Goal: Information Seeking & Learning: Learn about a topic

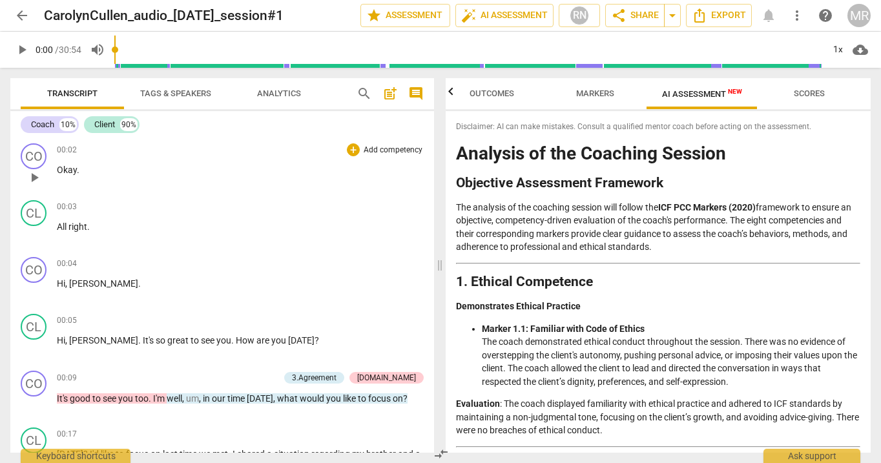
click at [31, 178] on span "play_arrow" at bounding box center [33, 177] width 15 height 15
click at [841, 48] on div "1x" at bounding box center [837, 49] width 25 height 21
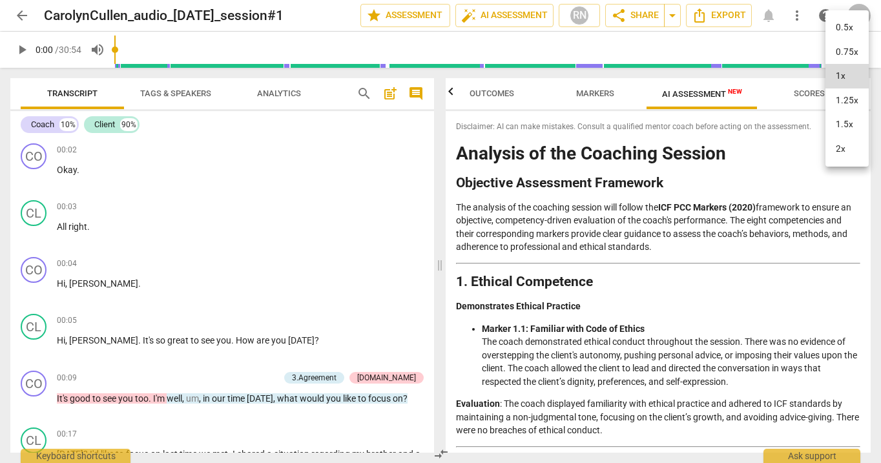
click at [841, 121] on li "1.5x" at bounding box center [846, 124] width 43 height 25
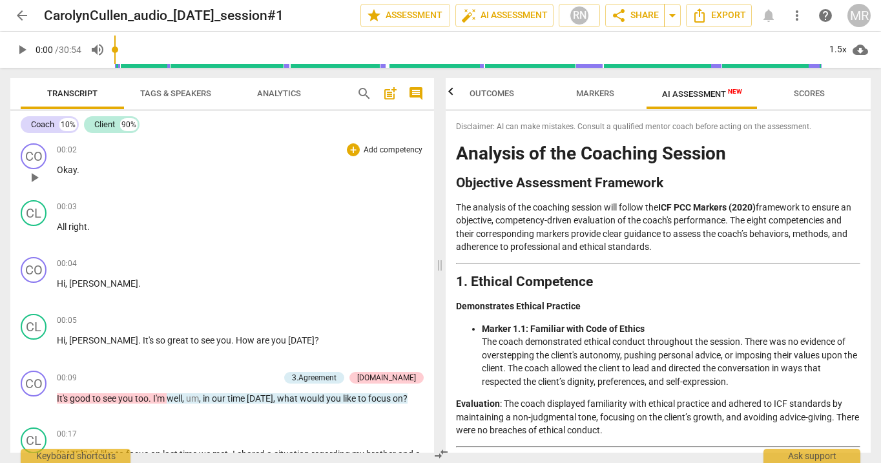
click at [36, 179] on span "play_arrow" at bounding box center [33, 177] width 15 height 15
click at [25, 46] on span "play_arrow" at bounding box center [21, 49] width 15 height 15
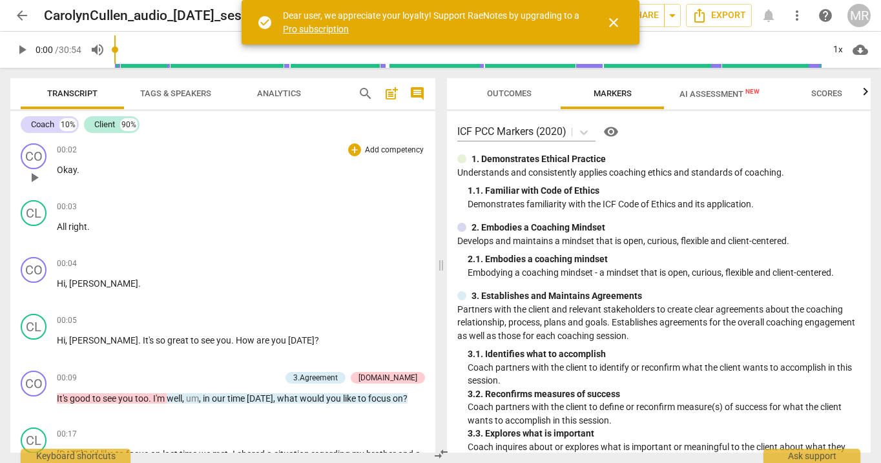
click at [30, 179] on span "play_arrow" at bounding box center [33, 177] width 15 height 15
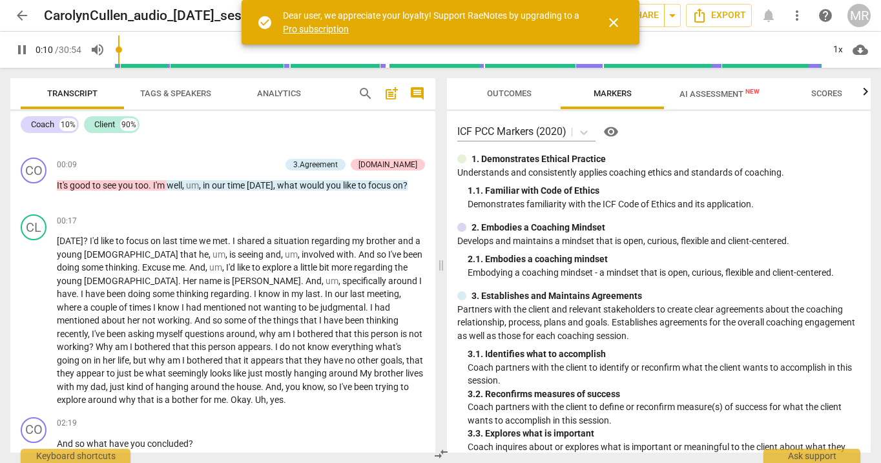
scroll to position [222, 0]
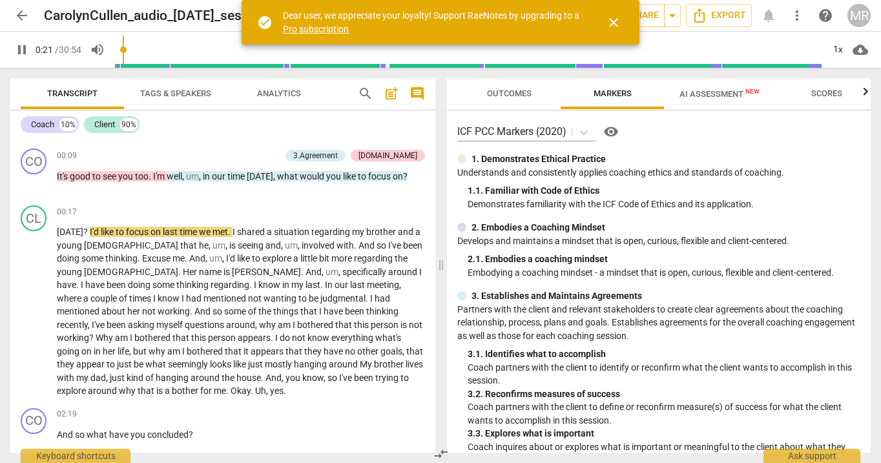
click at [726, 91] on span "AI Assessment New" at bounding box center [719, 94] width 80 height 10
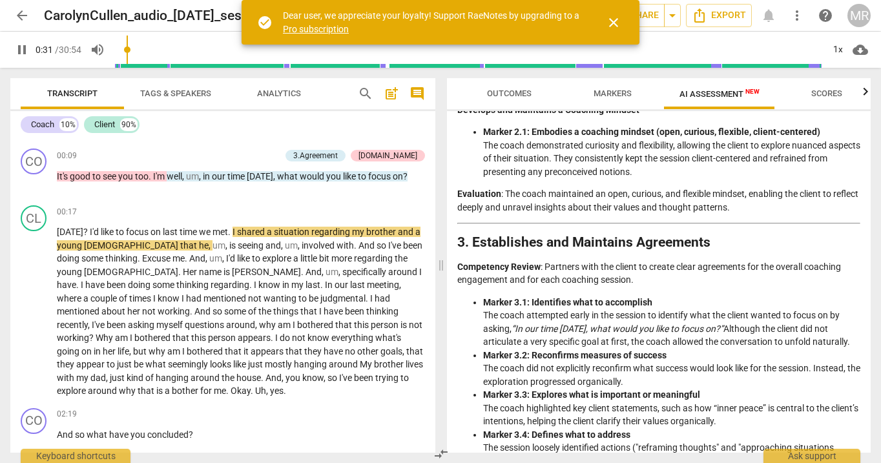
scroll to position [412, 0]
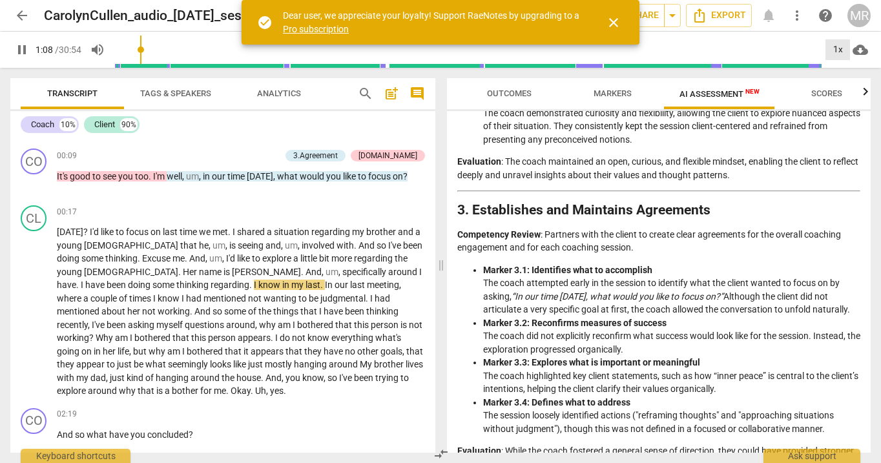
click at [841, 49] on div "1x" at bounding box center [837, 49] width 25 height 21
click at [843, 127] on li "1.5x" at bounding box center [846, 124] width 43 height 25
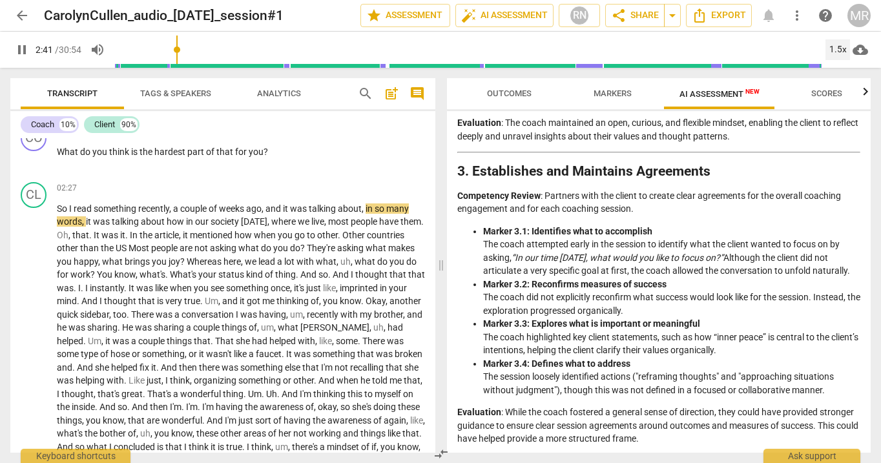
scroll to position [633, 0]
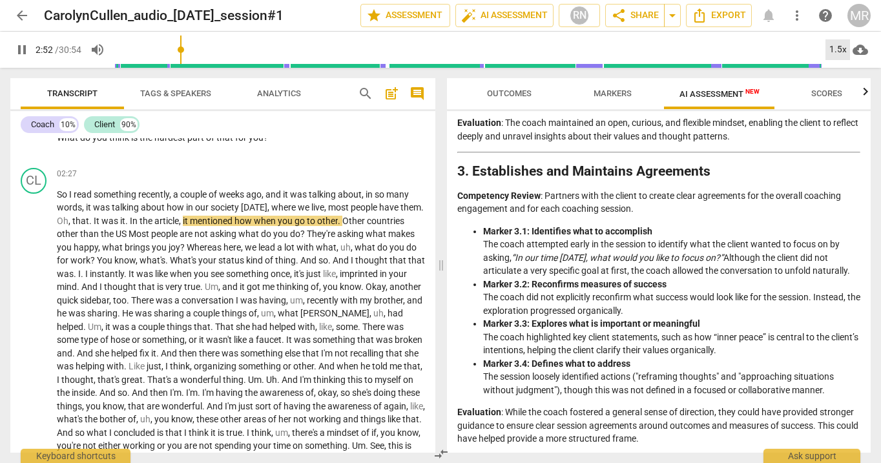
click at [837, 52] on div "1.5x" at bounding box center [837, 49] width 25 height 21
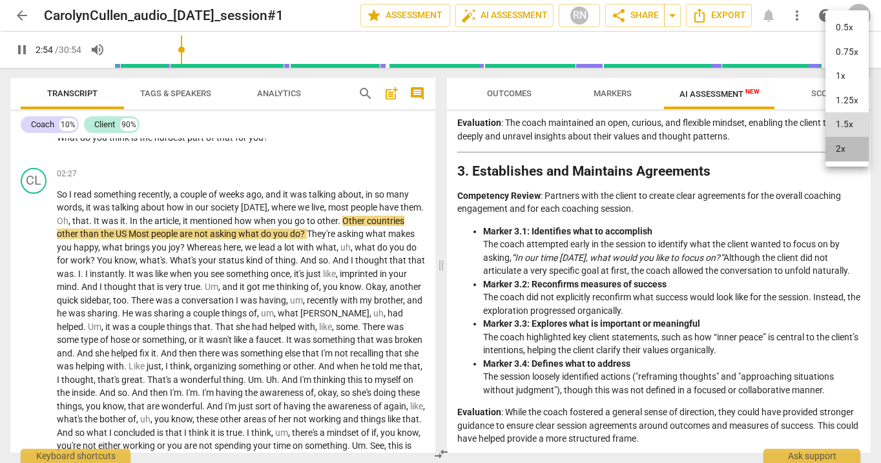
click at [839, 148] on li "2x" at bounding box center [846, 149] width 43 height 25
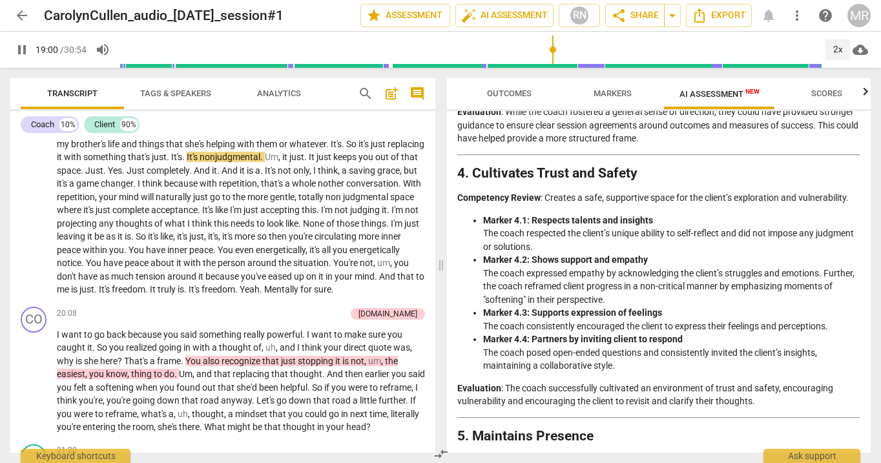
scroll to position [752, 0]
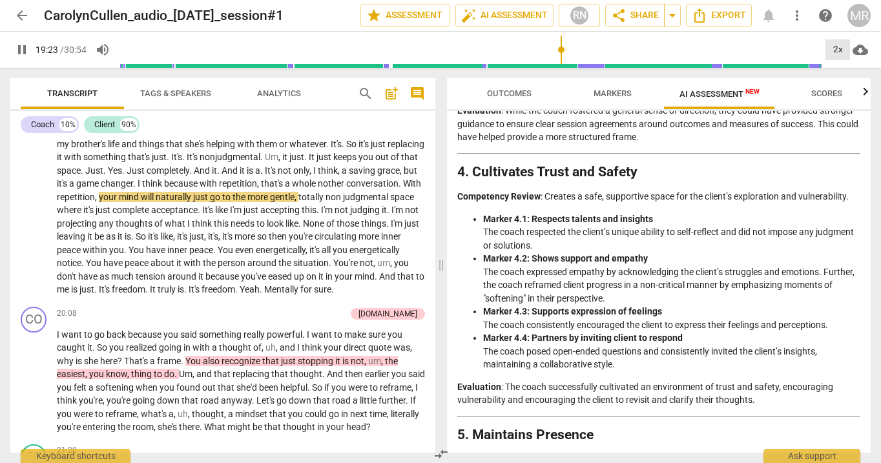
click at [839, 48] on div "2x" at bounding box center [837, 49] width 25 height 21
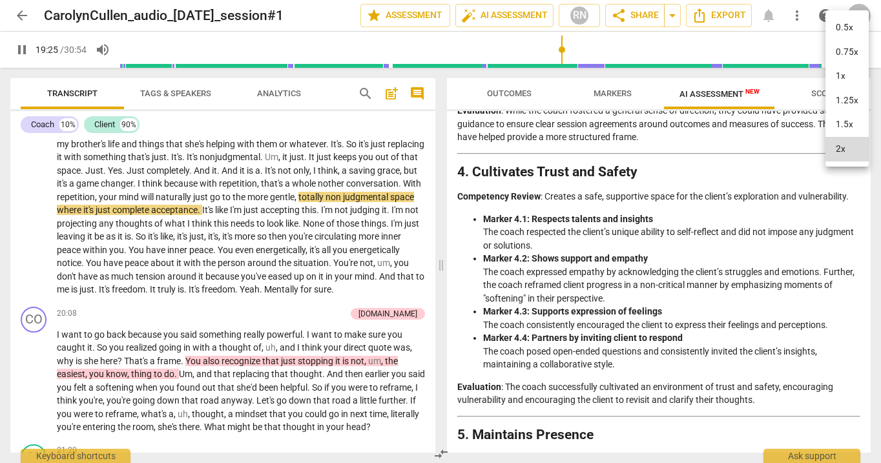
click at [835, 77] on li "1x" at bounding box center [846, 76] width 43 height 25
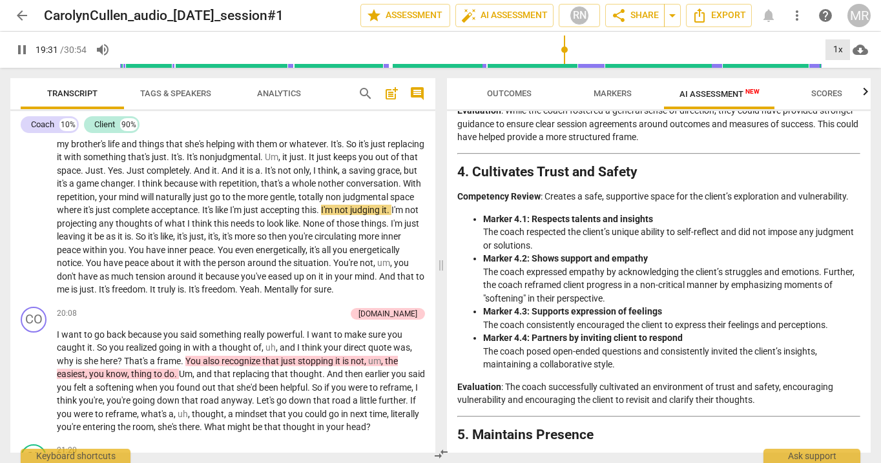
click at [835, 53] on div "1x" at bounding box center [837, 49] width 25 height 21
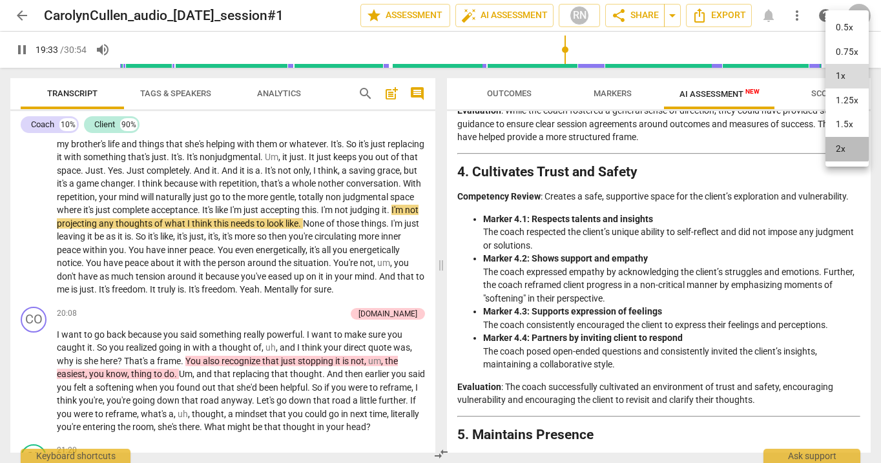
click at [841, 147] on li "2x" at bounding box center [846, 149] width 43 height 25
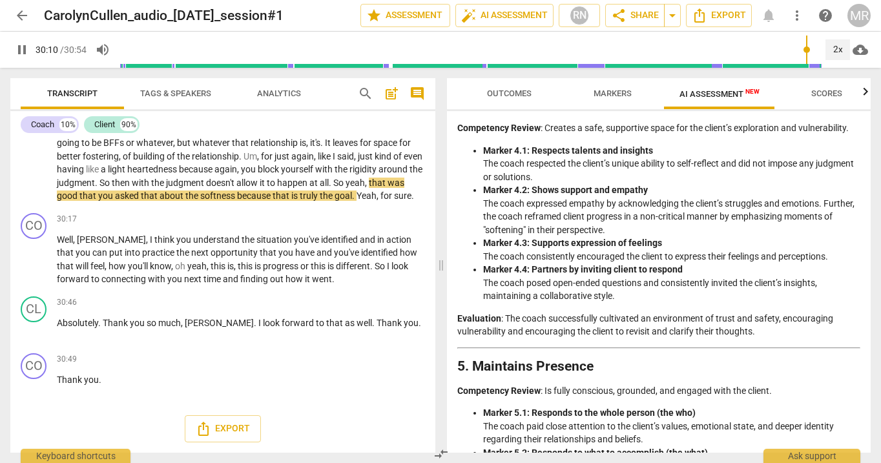
scroll to position [4044, 0]
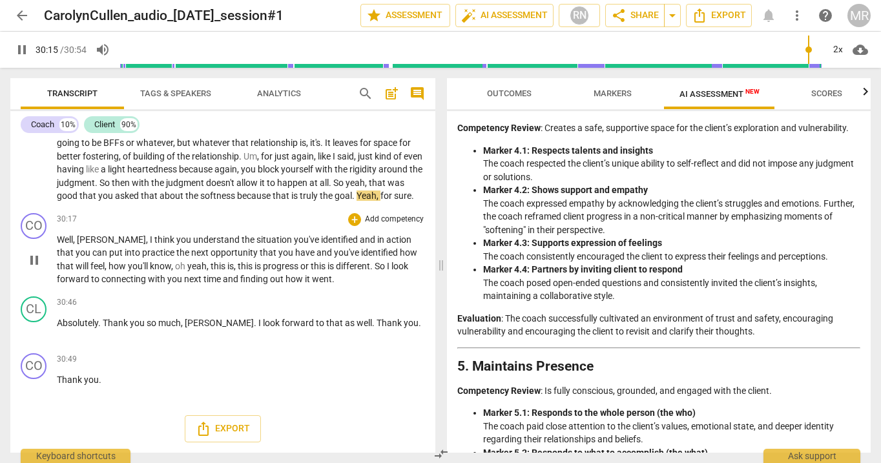
click at [33, 268] on span "pause" at bounding box center [33, 259] width 15 height 15
click at [33, 268] on span "play_arrow" at bounding box center [33, 259] width 15 height 15
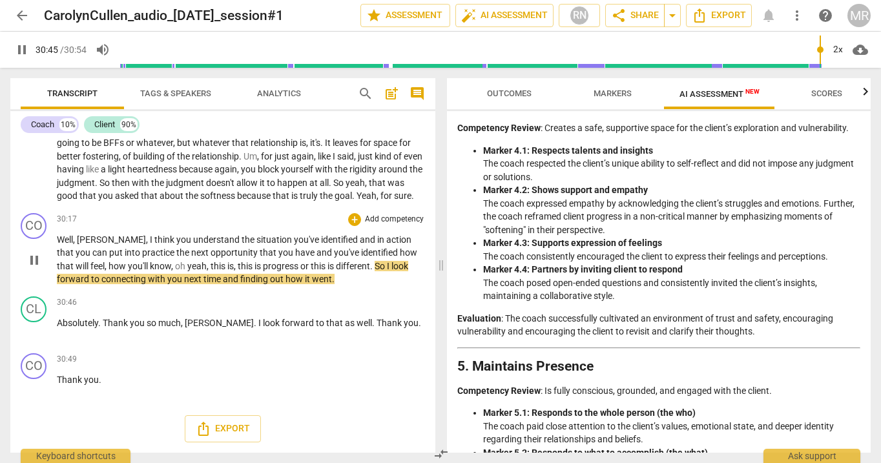
scroll to position [4063, 0]
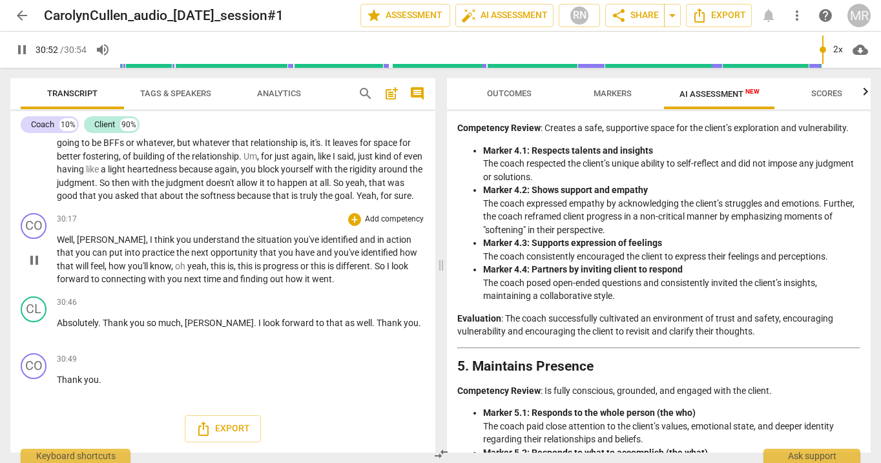
type input "1854"
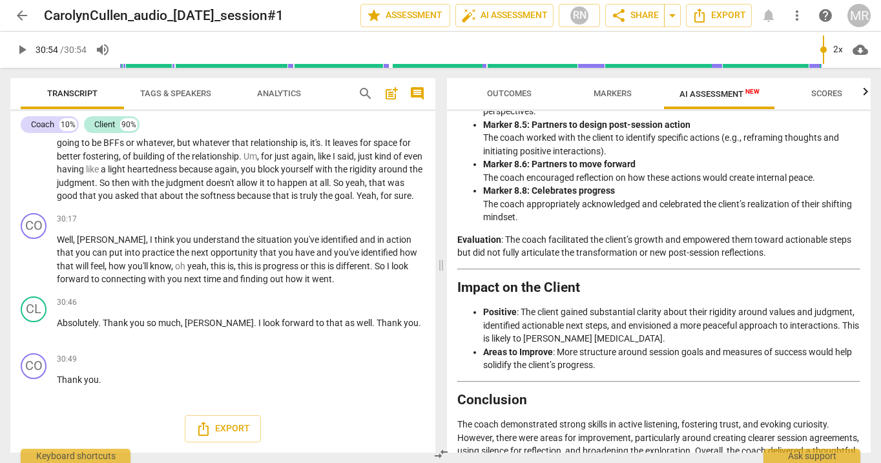
scroll to position [2252, 0]
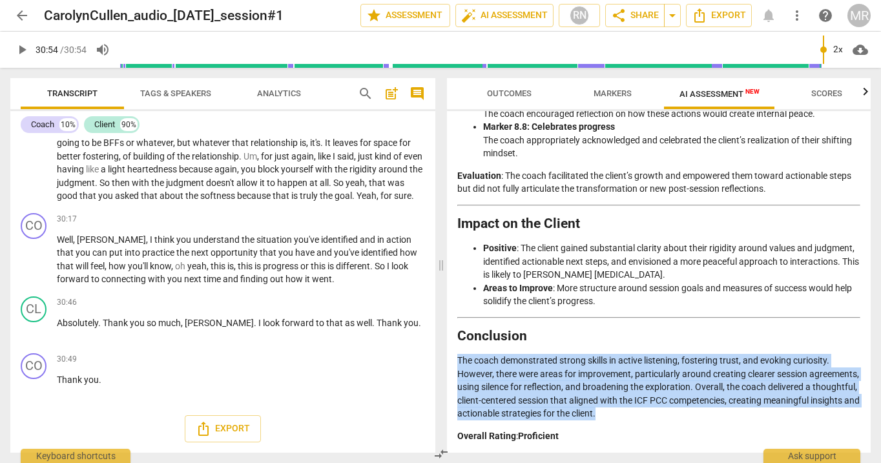
drag, startPoint x: 730, startPoint y: 412, endPoint x: 455, endPoint y: 359, distance: 280.1
click at [455, 359] on div "Disclaimer: AI can make mistakes. Consult a qualified mentor coach before actin…" at bounding box center [658, 282] width 423 height 342
copy p "The coach demonstrated strong skills in active listening, fostering trust, and …"
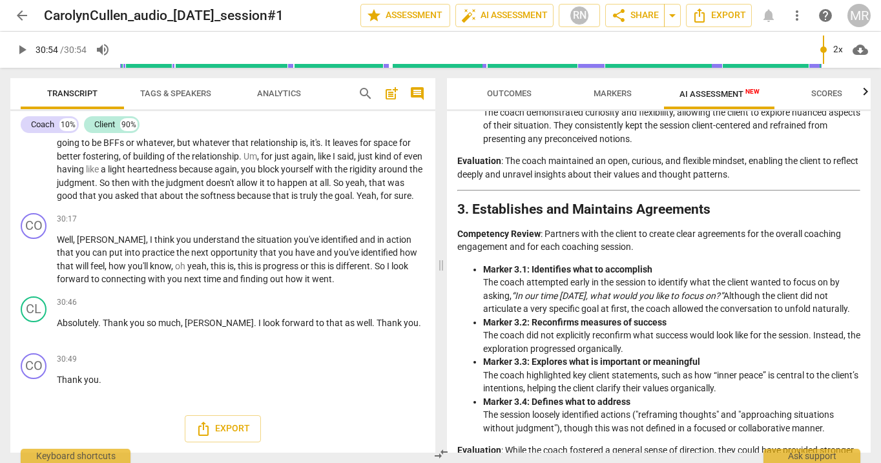
scroll to position [415, 0]
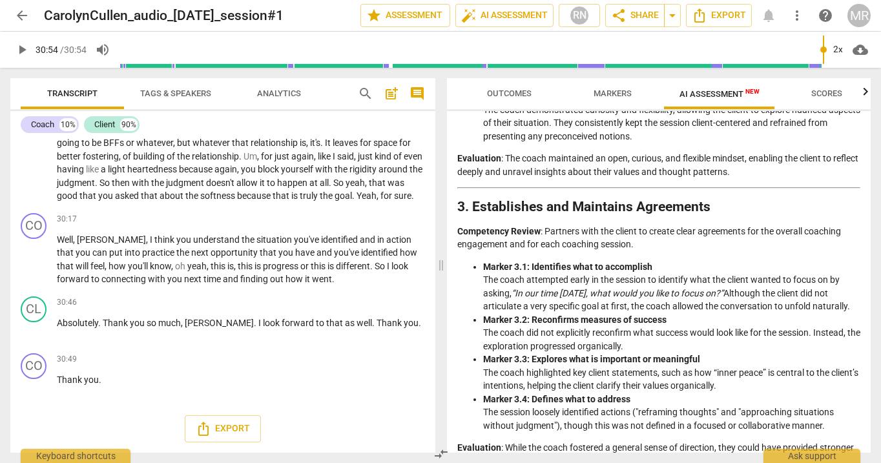
click at [21, 19] on span "arrow_back" at bounding box center [21, 15] width 15 height 15
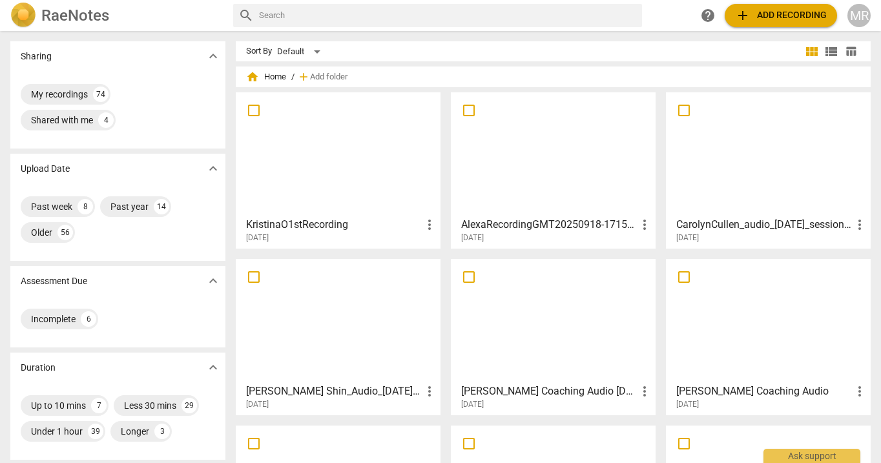
click at [513, 167] on div at bounding box center [553, 154] width 196 height 114
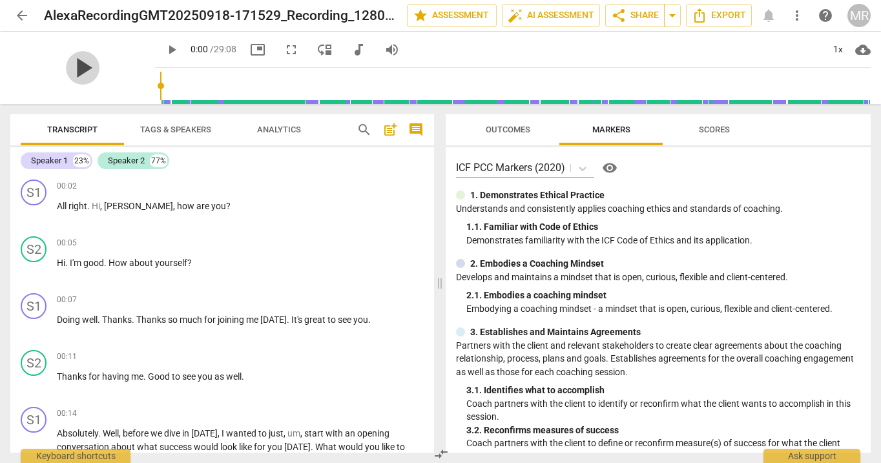
click at [73, 66] on span "play_arrow" at bounding box center [83, 68] width 34 height 34
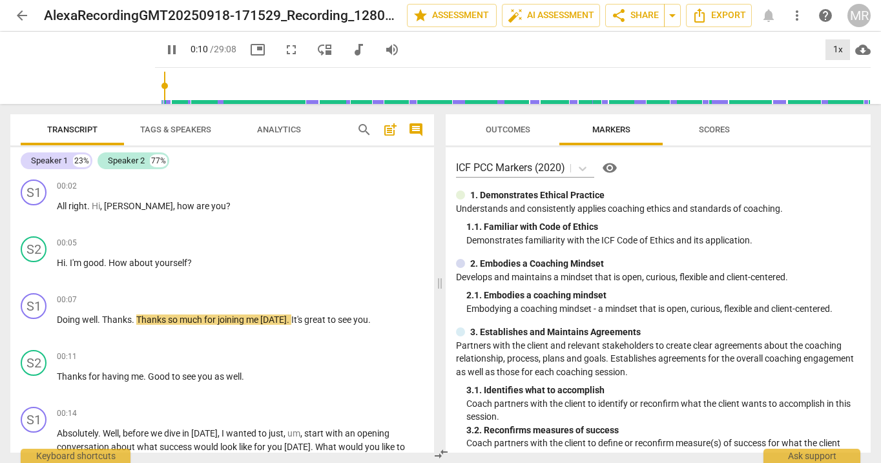
click at [839, 48] on div "1x" at bounding box center [837, 49] width 25 height 21
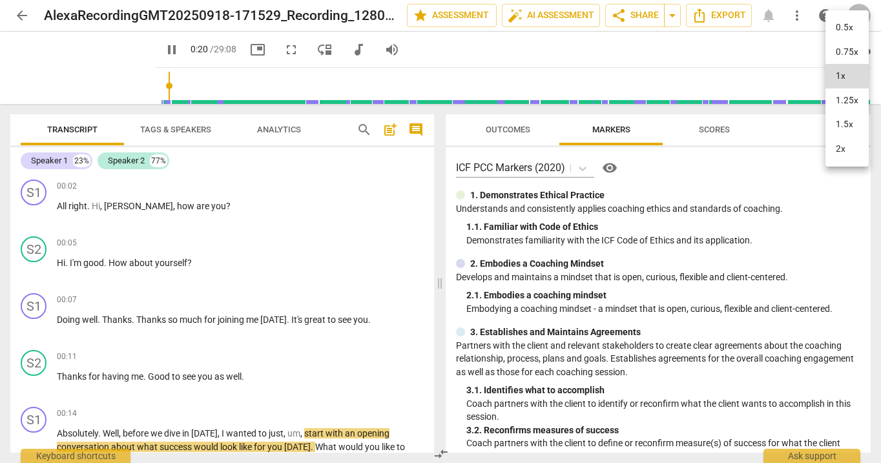
click at [845, 121] on li "1.5x" at bounding box center [846, 124] width 43 height 25
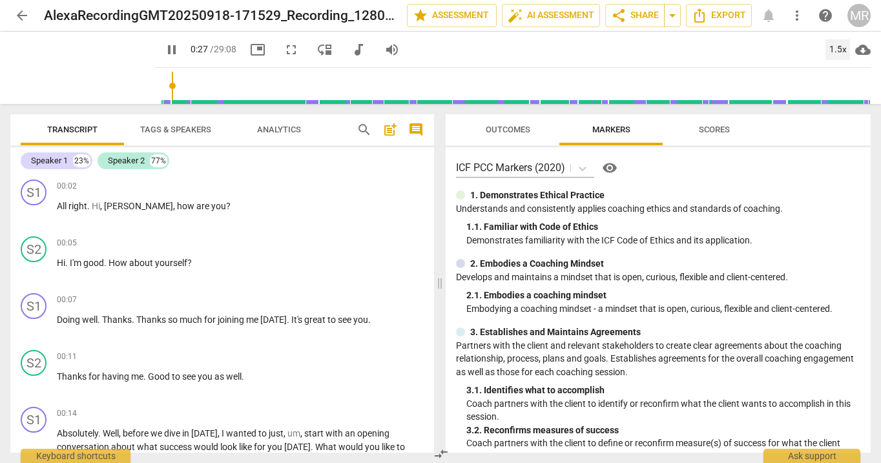
scroll to position [323, 0]
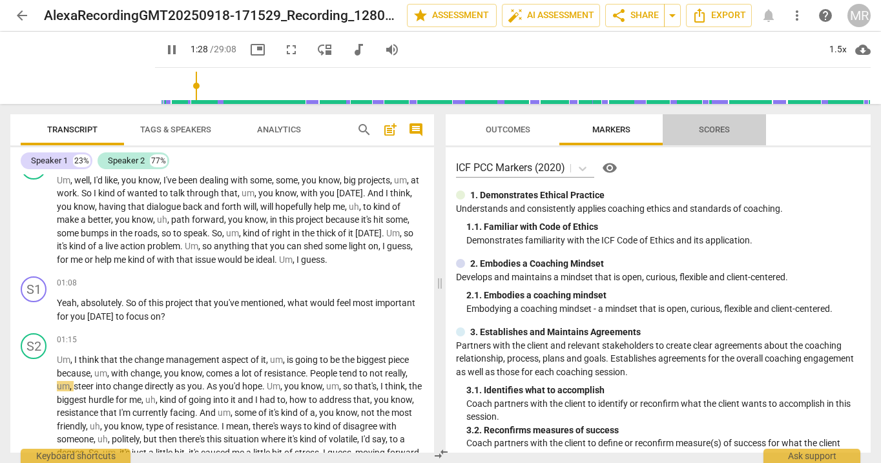
click at [718, 128] on span "Scores" at bounding box center [714, 130] width 31 height 10
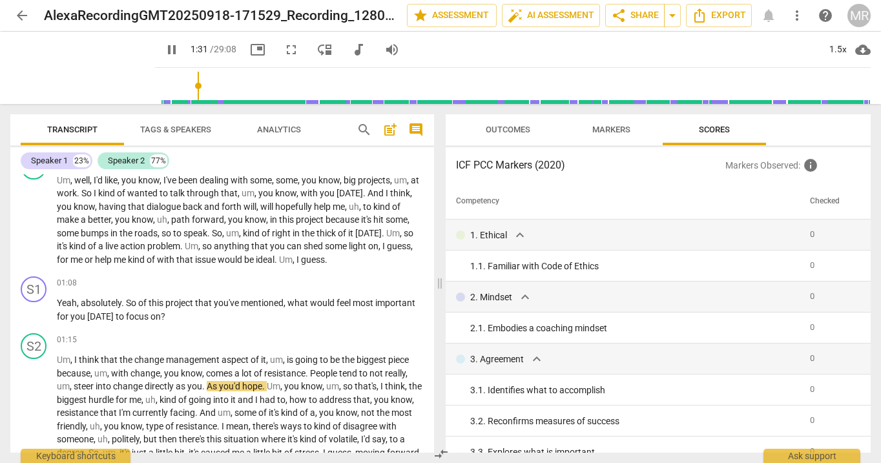
click at [522, 131] on span "Outcomes" at bounding box center [507, 130] width 45 height 10
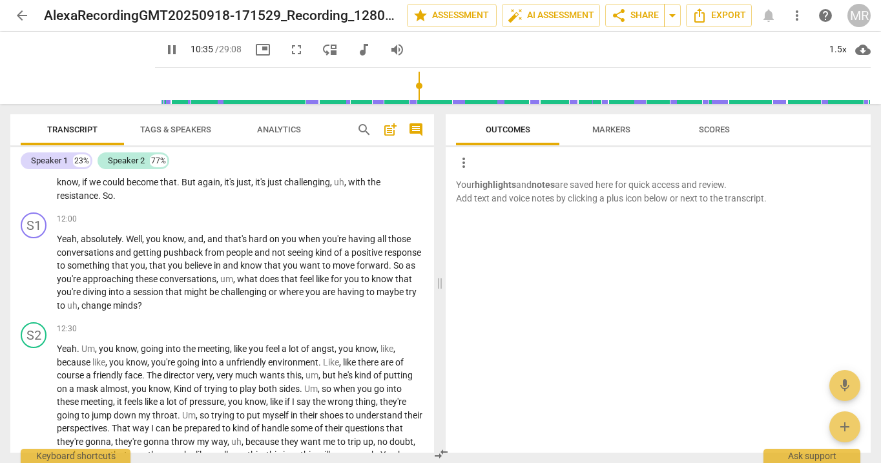
scroll to position [2339, 0]
click at [35, 281] on span "pause" at bounding box center [33, 273] width 15 height 15
click at [42, 281] on span "play_arrow" at bounding box center [34, 273] width 21 height 15
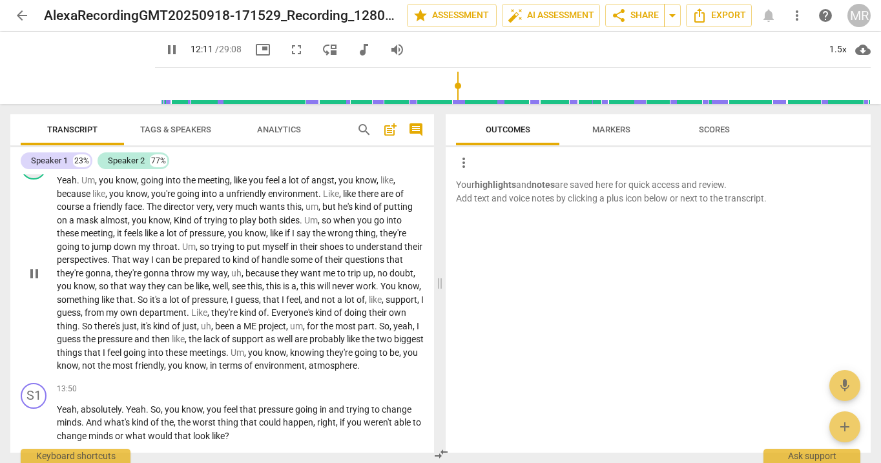
scroll to position [2511, 0]
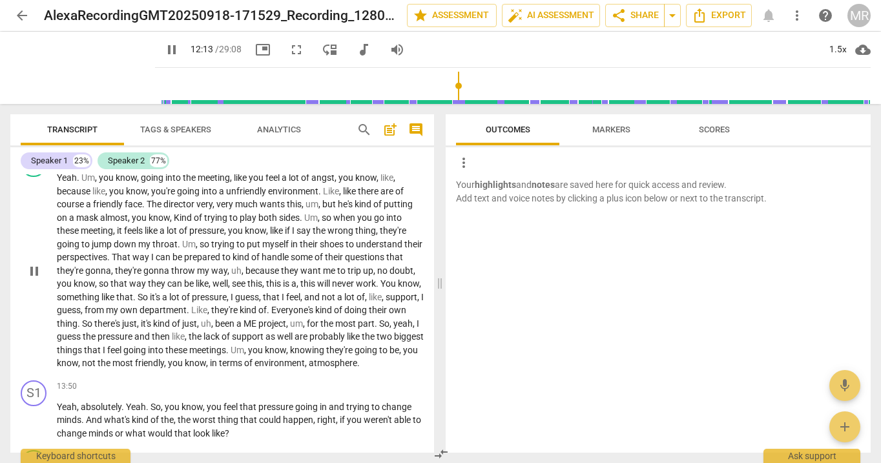
click at [37, 279] on span "pause" at bounding box center [33, 270] width 15 height 15
click at [37, 279] on span "play_arrow" at bounding box center [33, 270] width 15 height 15
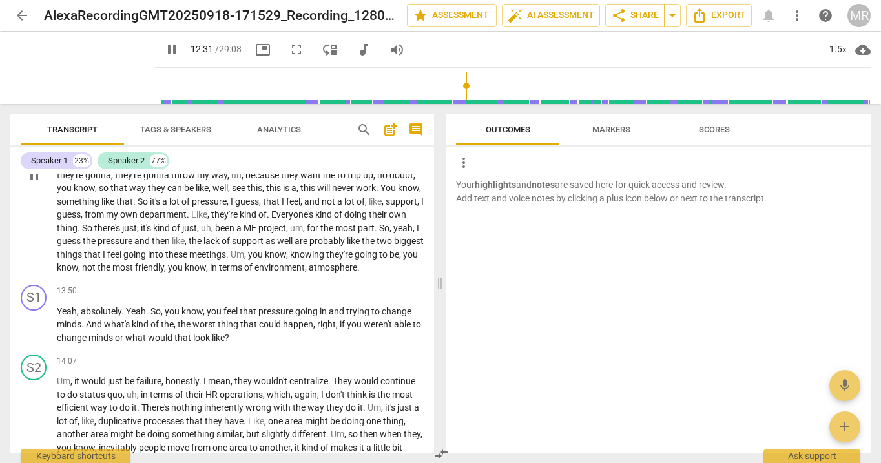
scroll to position [2644, 0]
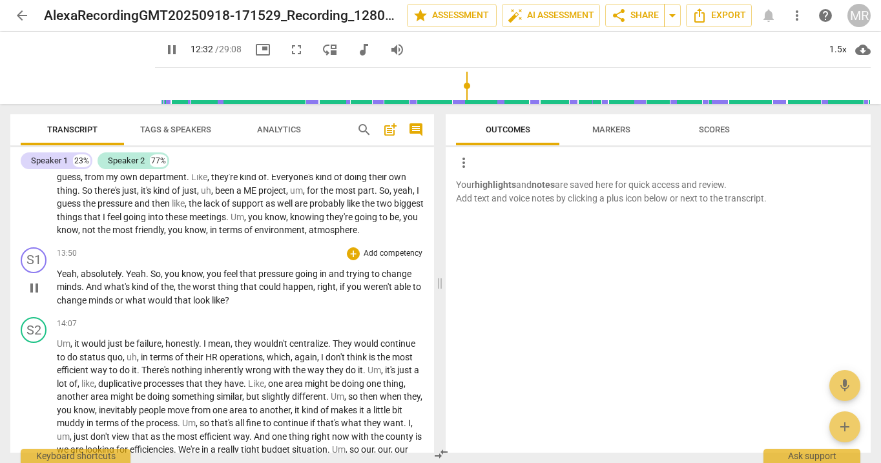
click at [36, 296] on span "pause" at bounding box center [33, 287] width 15 height 15
click at [36, 296] on span "play_arrow" at bounding box center [33, 287] width 15 height 15
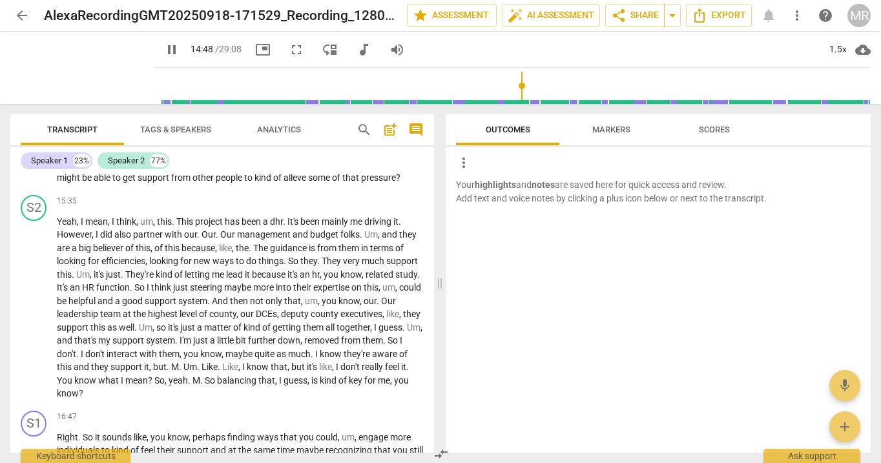
scroll to position [3094, 0]
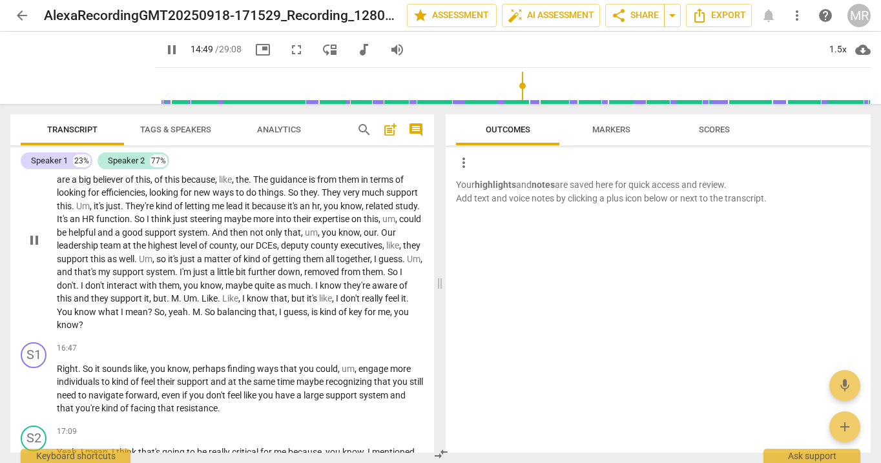
click at [35, 248] on span "pause" at bounding box center [33, 239] width 15 height 15
click at [35, 248] on span "play_arrow" at bounding box center [33, 239] width 15 height 15
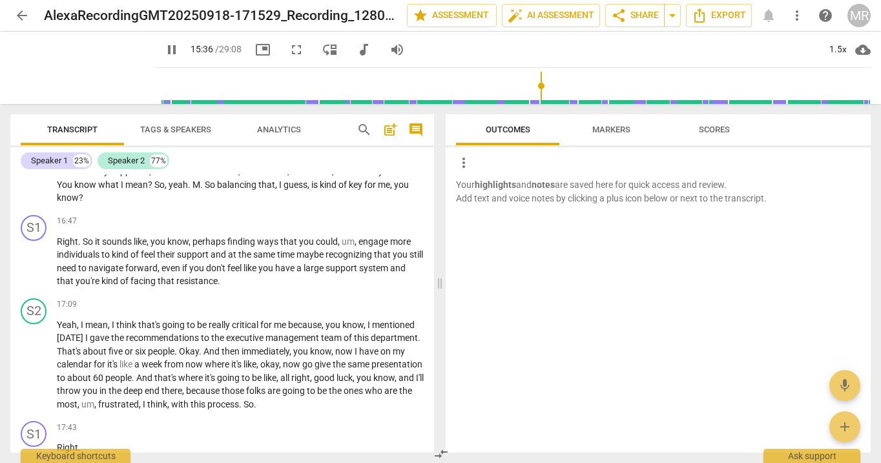
scroll to position [3228, 0]
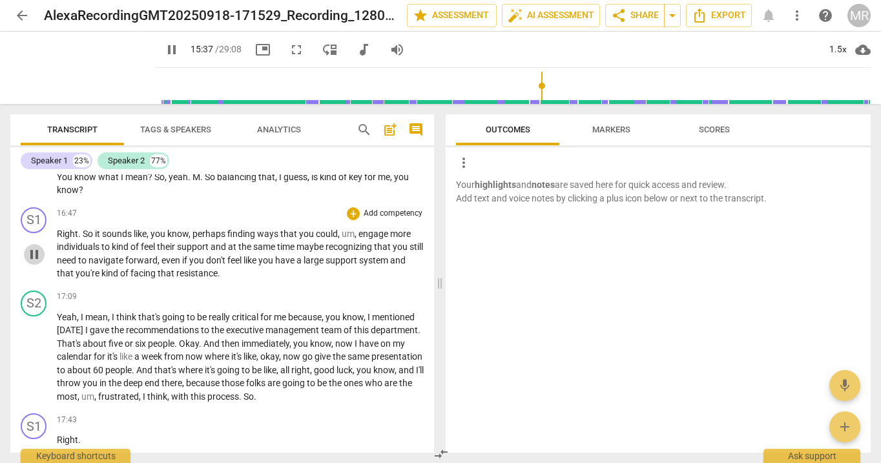
click at [34, 262] on span "pause" at bounding box center [33, 254] width 15 height 15
click at [34, 262] on span "play_arrow" at bounding box center [33, 254] width 15 height 15
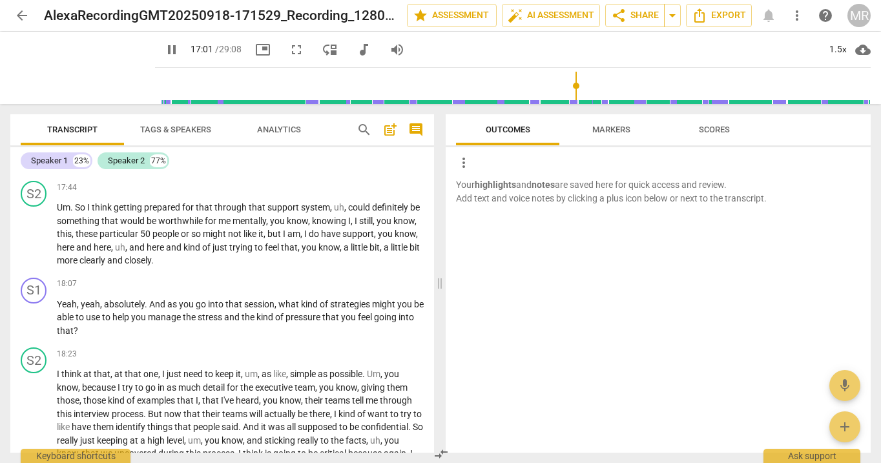
scroll to position [3384, 0]
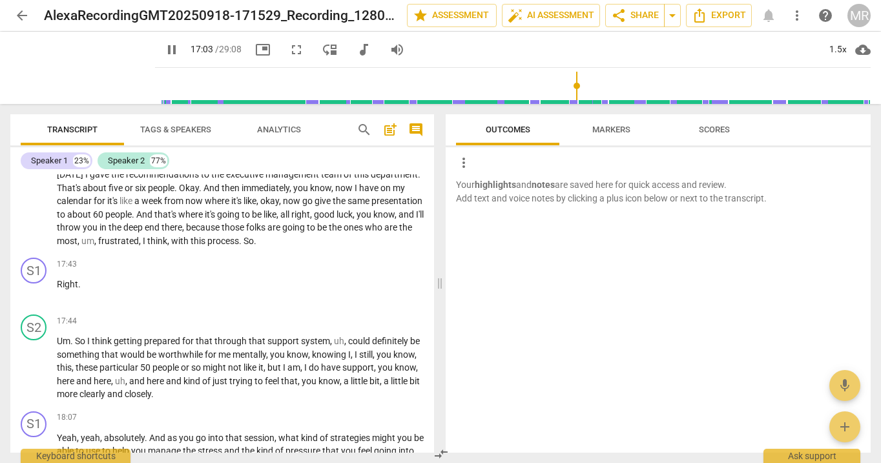
click at [166, 123] on span "Tags & Speakers" at bounding box center [176, 129] width 102 height 17
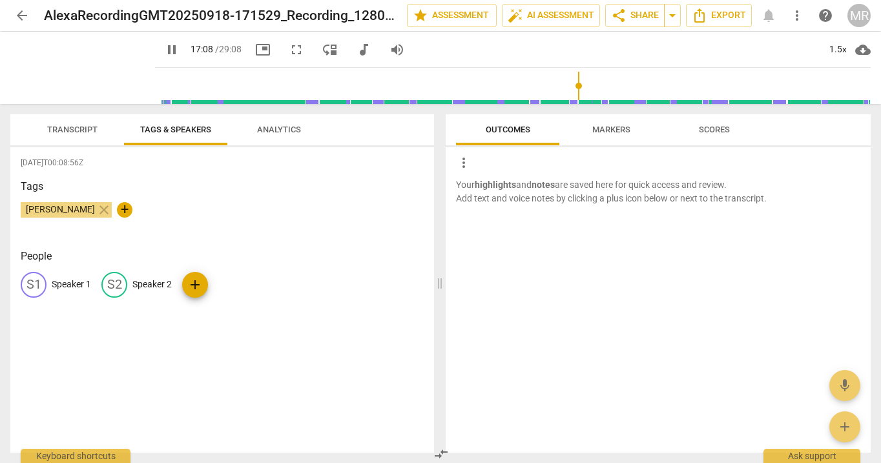
click at [79, 119] on button "Transcript" at bounding box center [72, 129] width 103 height 31
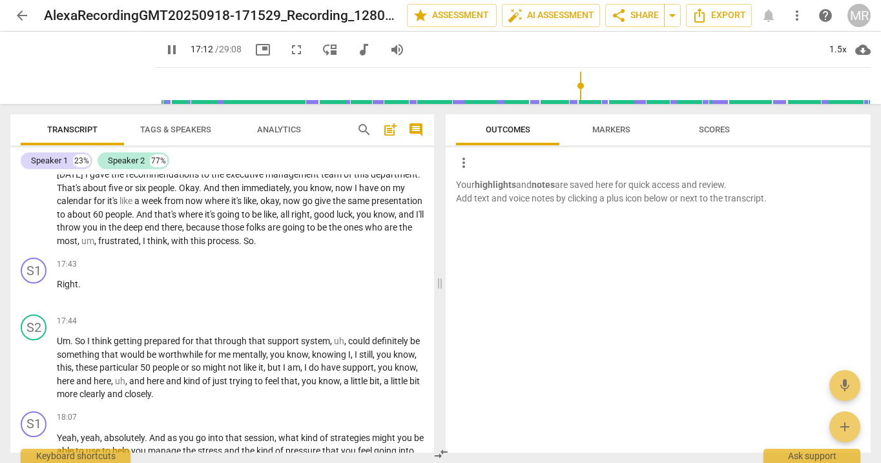
click at [145, 124] on span "Tags & Speakers" at bounding box center [176, 129] width 102 height 17
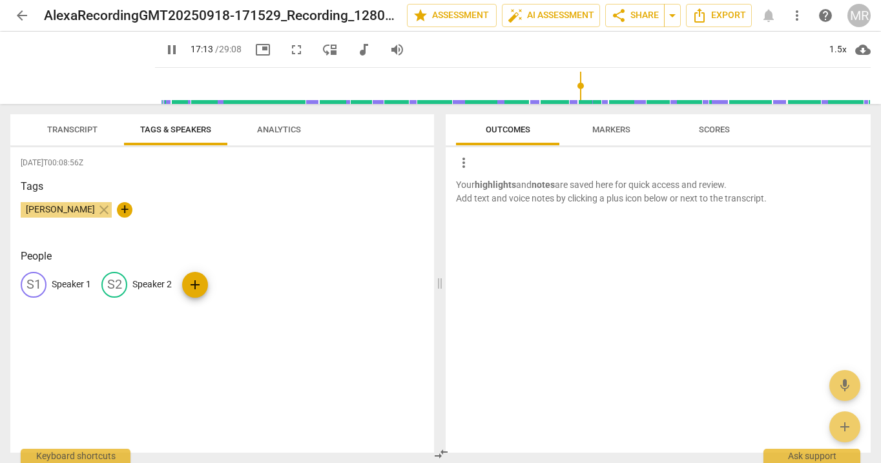
click at [145, 124] on span "Tags & Speakers" at bounding box center [176, 129] width 102 height 17
click at [60, 280] on p "Speaker 1" at bounding box center [71, 285] width 39 height 14
type input "1038"
type input "Co"
type input "1039"
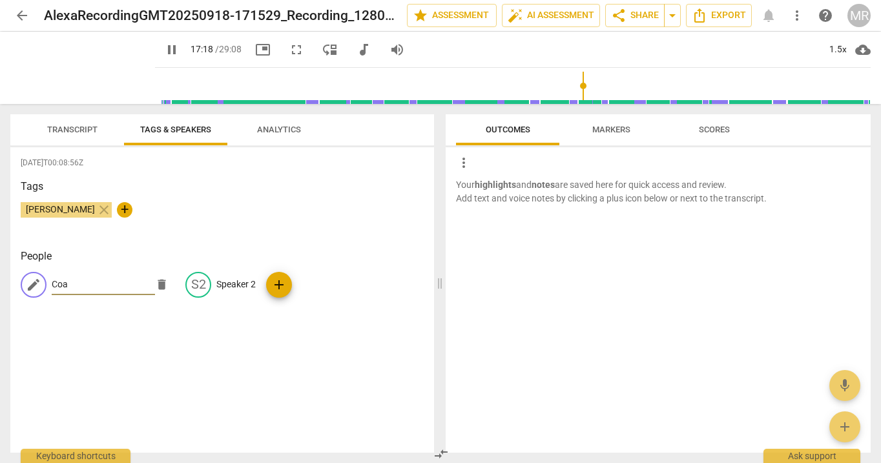
type input "Coac"
type input "1039"
type input "Coach"
type input "1041"
type input "Coach"
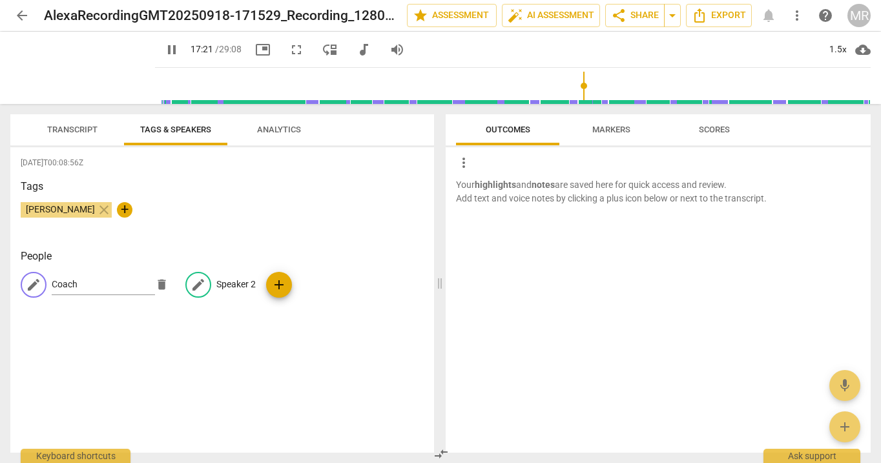
click at [232, 281] on p "Speaker 2" at bounding box center [235, 285] width 39 height 14
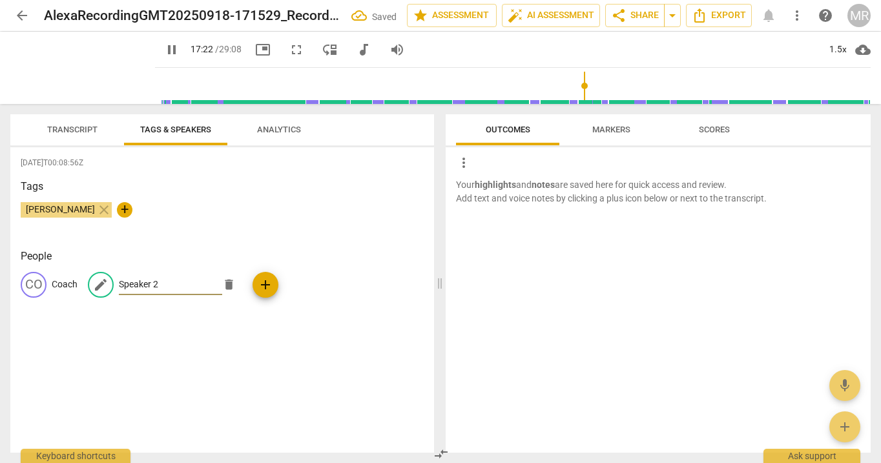
type input "1043"
type input "C"
type input "1044"
type input "Cli"
type input "1044"
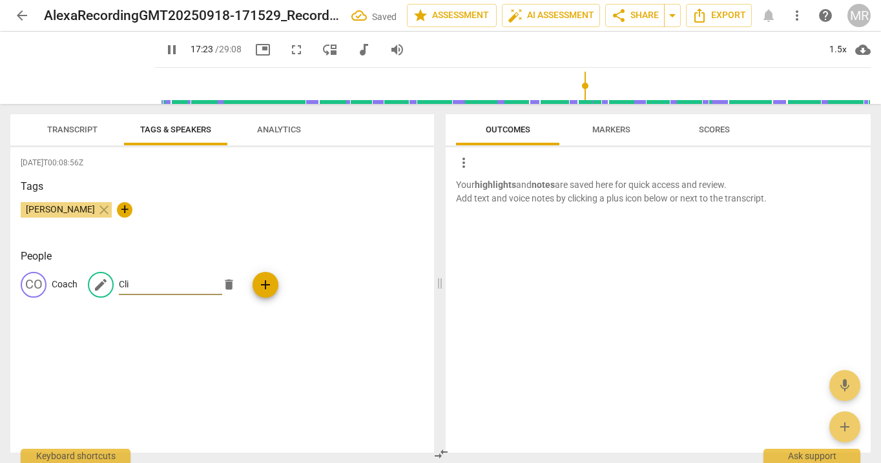
type input "Clie"
type input "1044"
type input "Client"
type input "1046"
type input "Client"
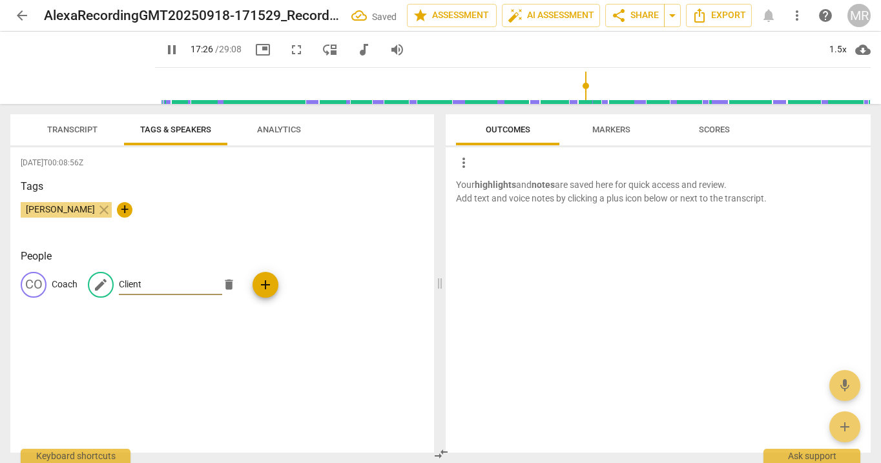
click at [325, 238] on div "[DATE]T00:08:56Z Tags [PERSON_NAME] close + People CO Coach edit Client delete …" at bounding box center [221, 299] width 423 height 305
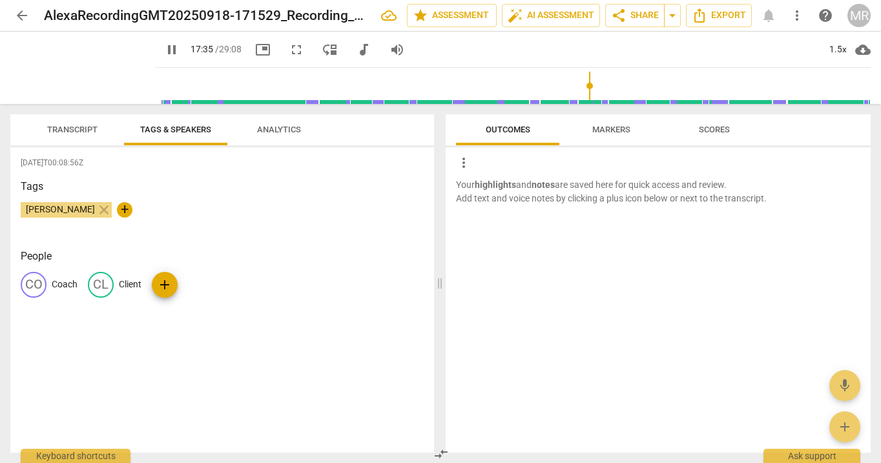
click at [72, 127] on span "Transcript" at bounding box center [72, 130] width 50 height 10
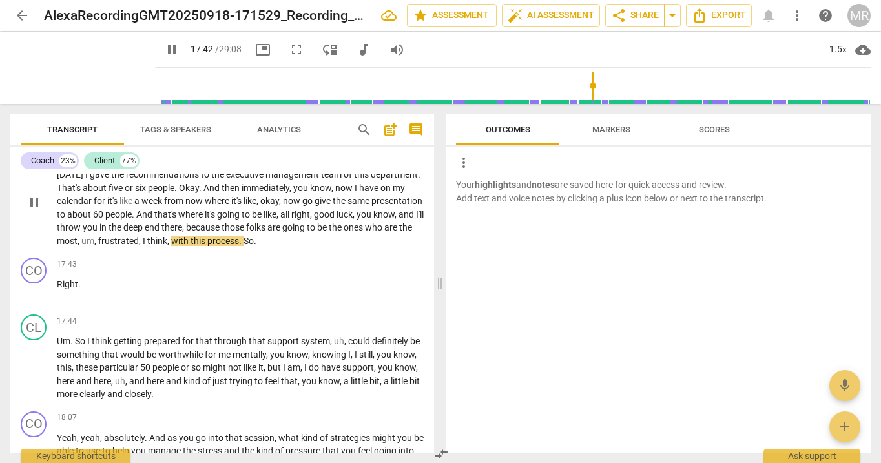
click at [37, 210] on span "pause" at bounding box center [33, 201] width 15 height 15
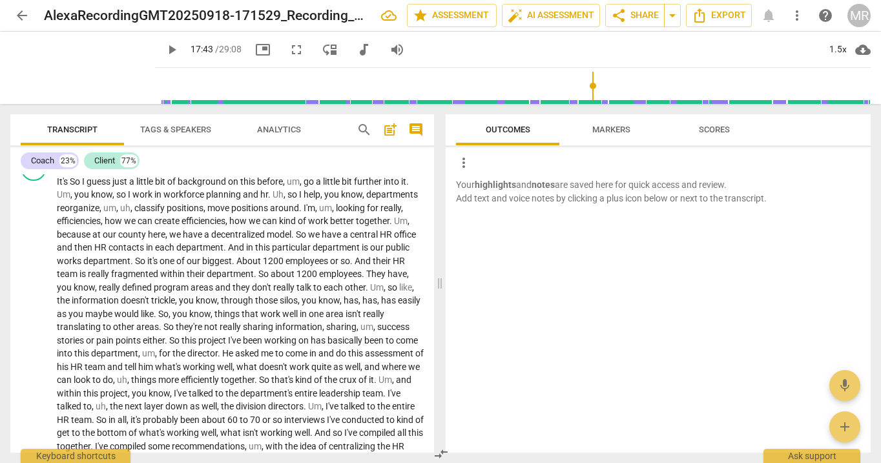
scroll to position [0, 0]
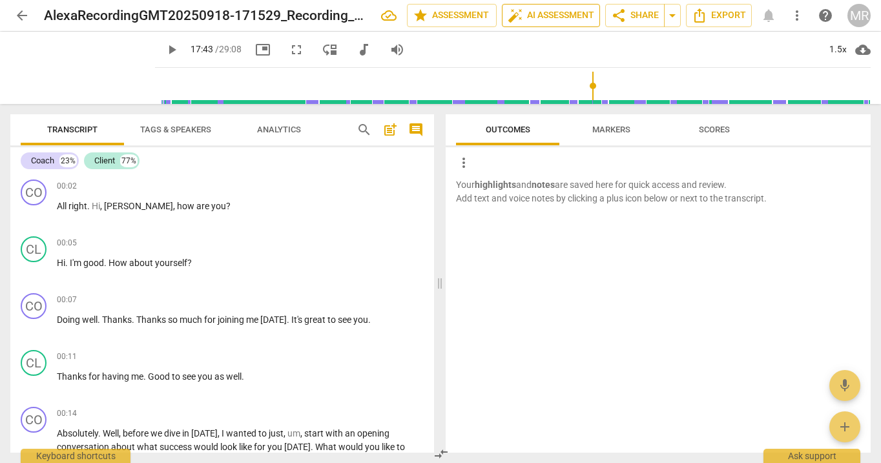
click at [553, 17] on span "auto_fix_high AI Assessment" at bounding box center [550, 15] width 87 height 15
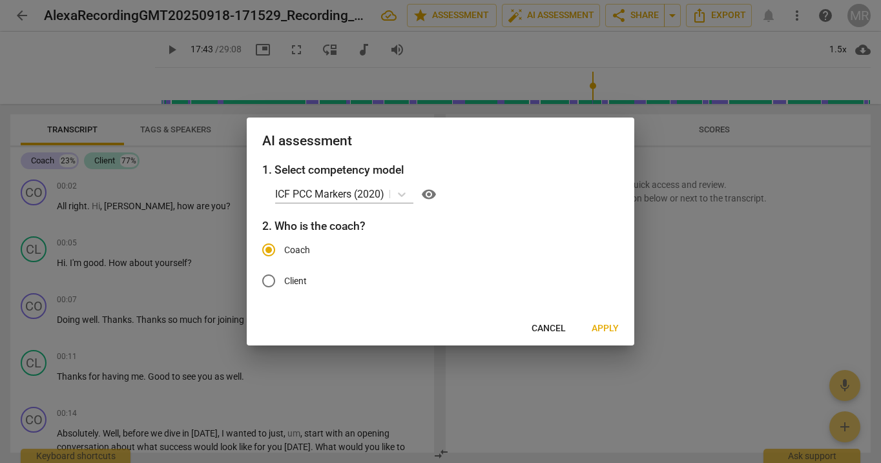
click at [604, 331] on span "Apply" at bounding box center [604, 328] width 27 height 13
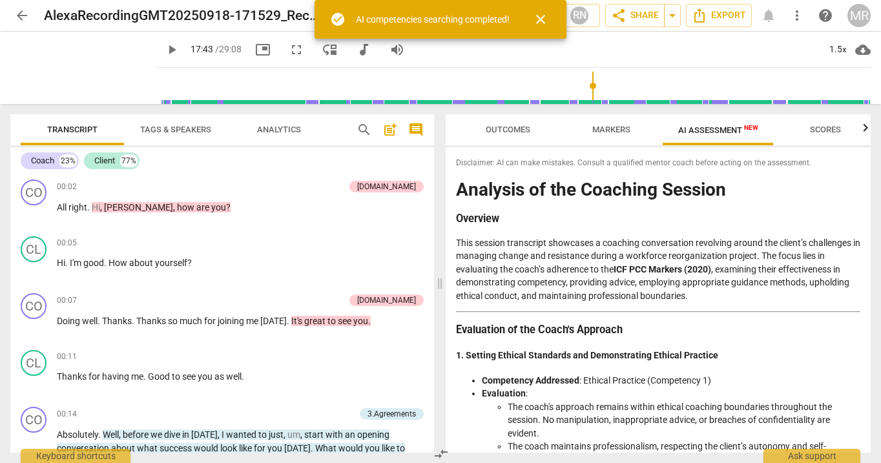
type input "1064"
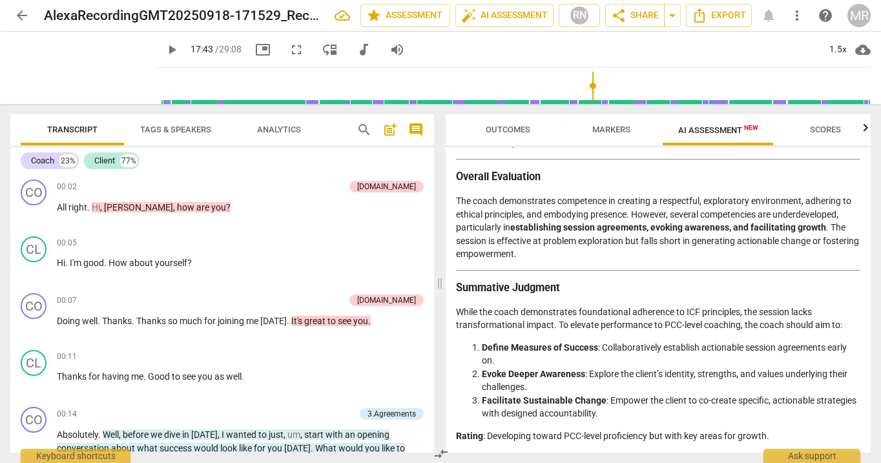
scroll to position [2224, 0]
click at [600, 127] on span "Markers" at bounding box center [611, 130] width 38 height 10
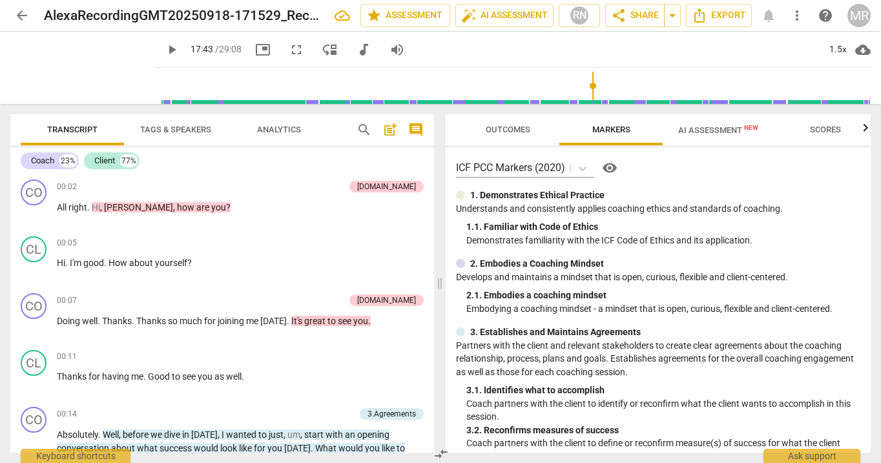
click at [520, 134] on span "Outcomes" at bounding box center [507, 130] width 45 height 10
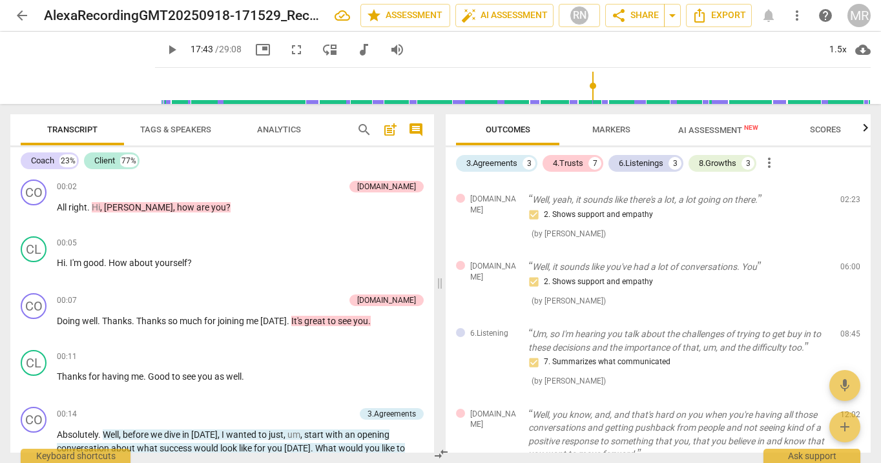
scroll to position [0, 0]
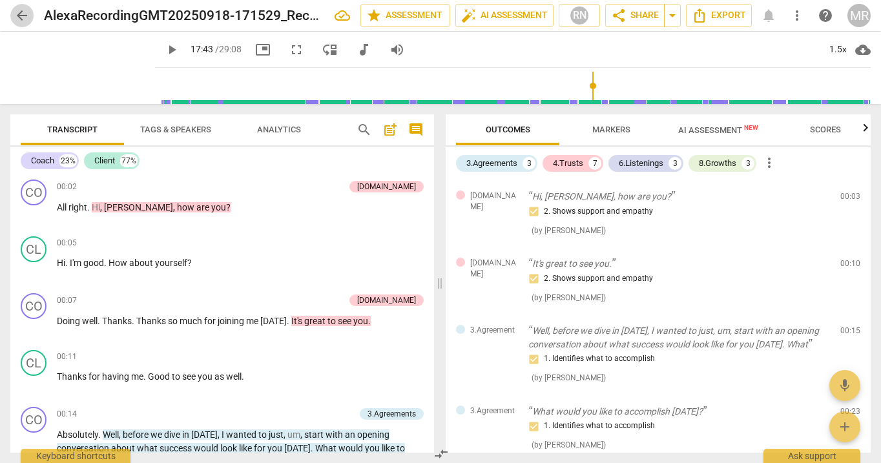
click at [21, 12] on span "arrow_back" at bounding box center [21, 15] width 15 height 15
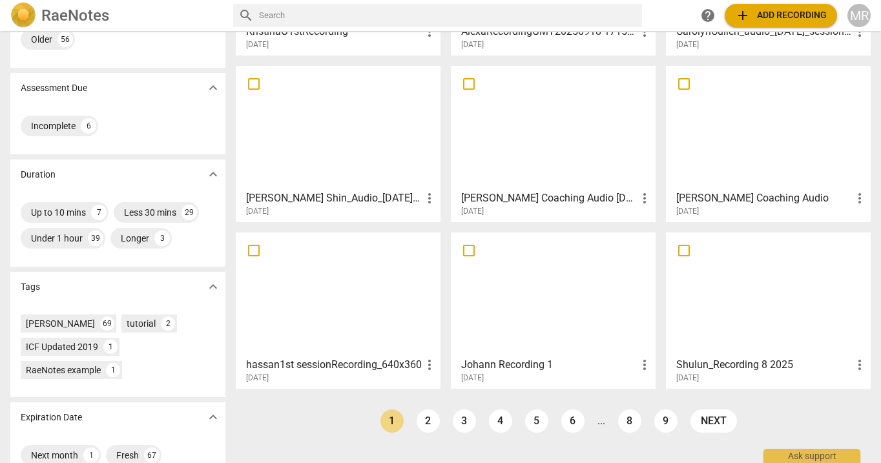
scroll to position [219, 0]
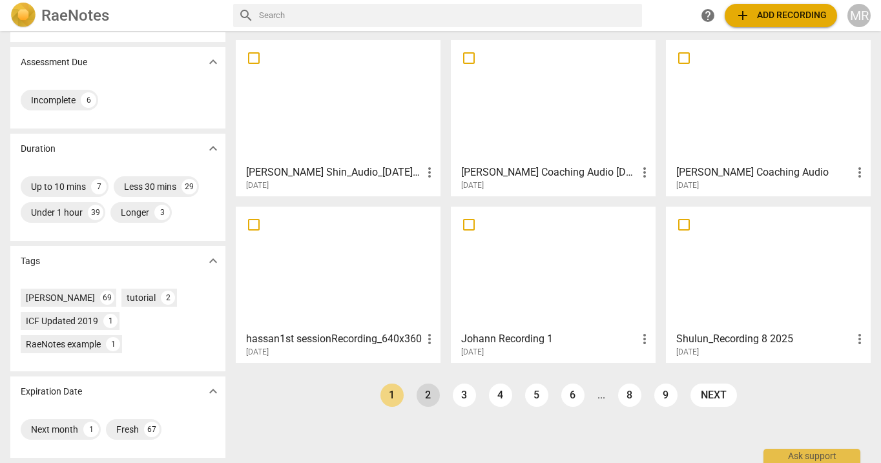
click at [422, 398] on link "2" at bounding box center [427, 394] width 23 height 23
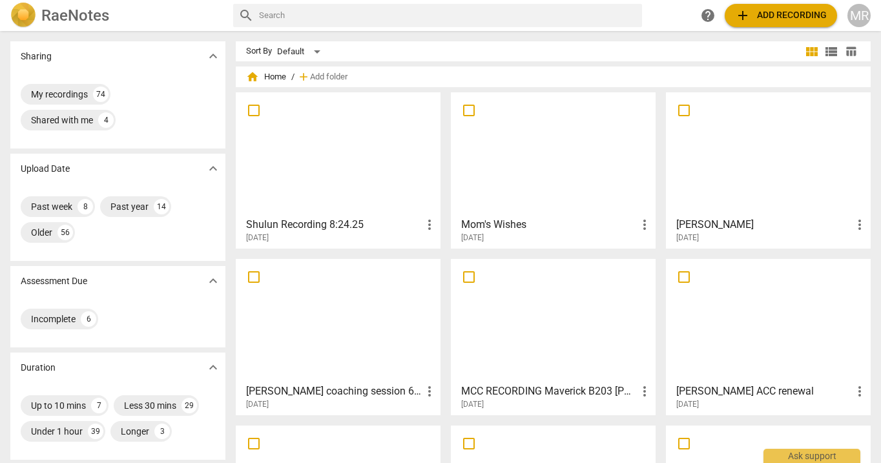
click at [546, 335] on div at bounding box center [553, 320] width 196 height 114
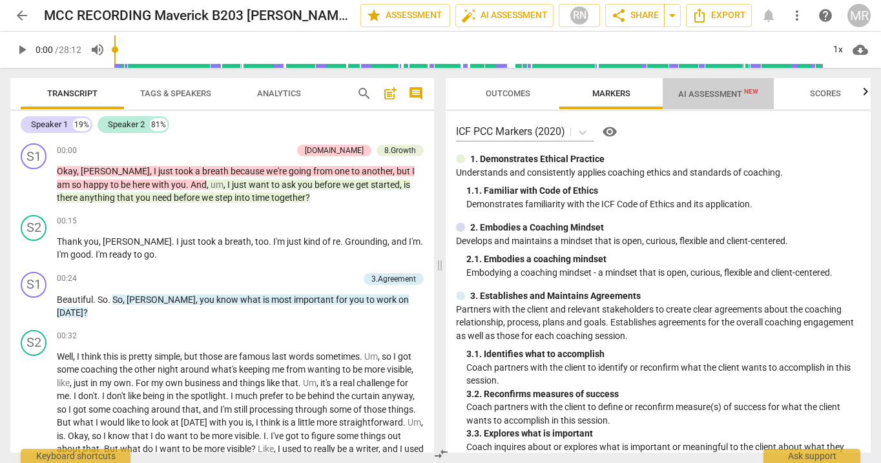
click at [681, 99] on span "AI Assessment New" at bounding box center [717, 93] width 111 height 19
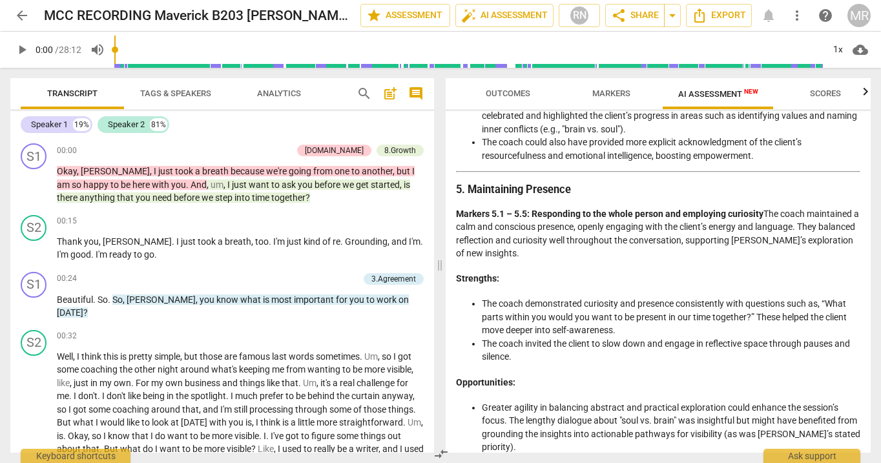
scroll to position [1099, 0]
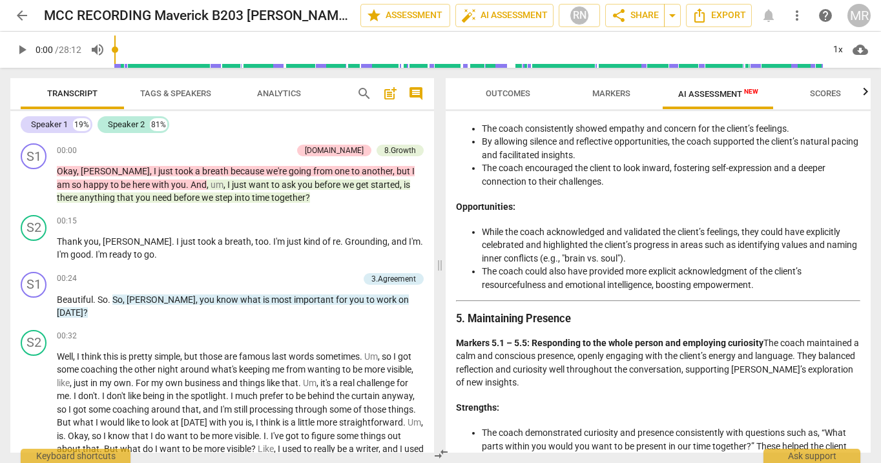
click at [825, 88] on span "Scores" at bounding box center [825, 93] width 31 height 10
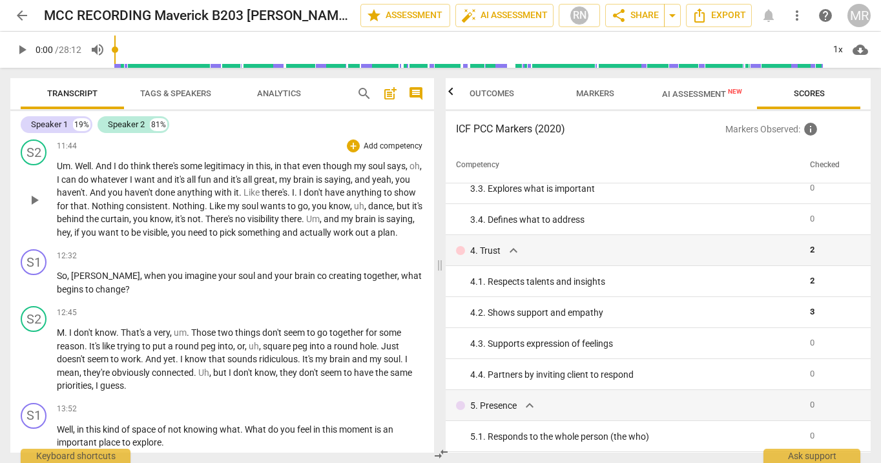
scroll to position [1378, 0]
